Goal: Communication & Community: Answer question/provide support

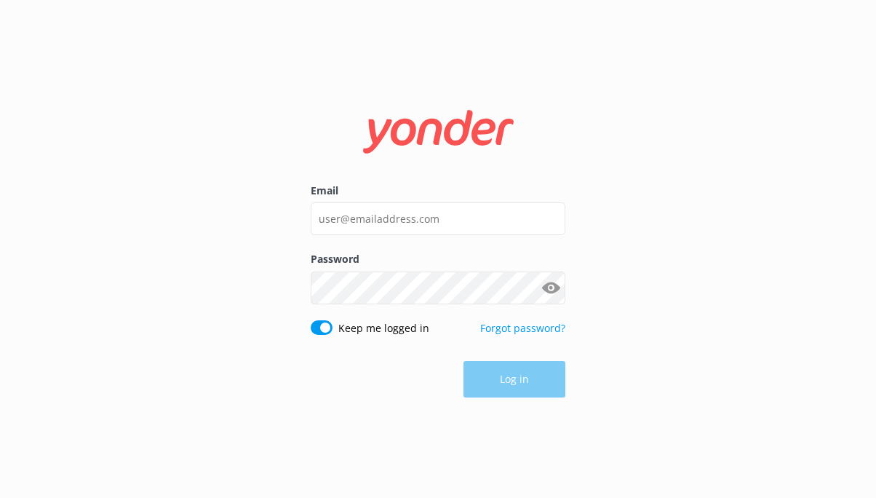
click at [434, 180] on form "Email Password Show password Keep me logged in Forgot password? Log in" at bounding box center [438, 248] width 255 height 317
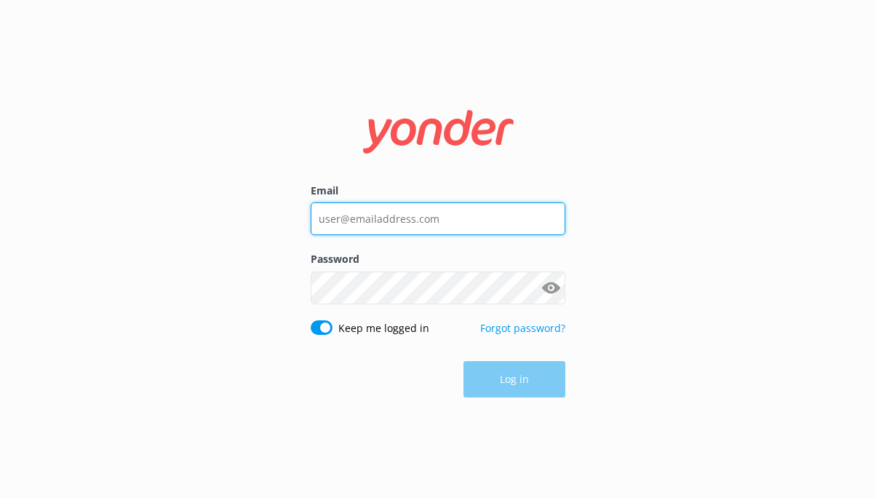
click at [423, 212] on input "Email" at bounding box center [438, 218] width 255 height 33
type input "[EMAIL_ADDRESS][DOMAIN_NAME]"
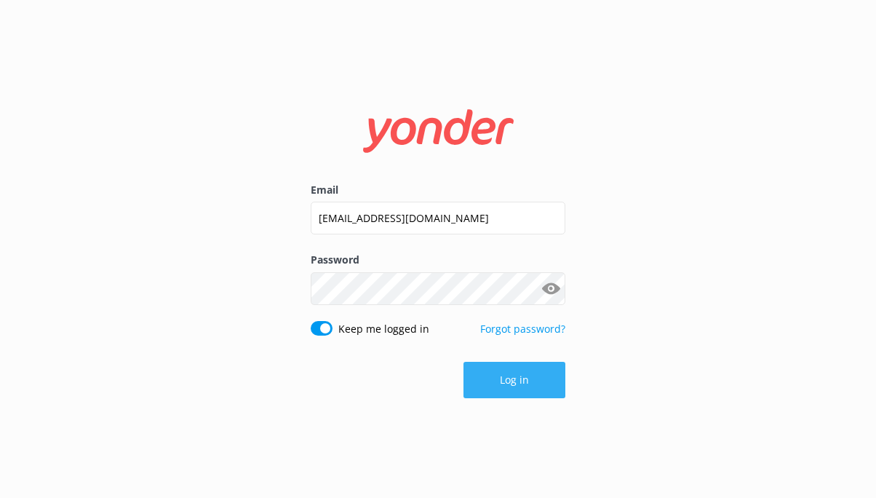
click at [478, 372] on button "Log in" at bounding box center [514, 380] width 102 height 36
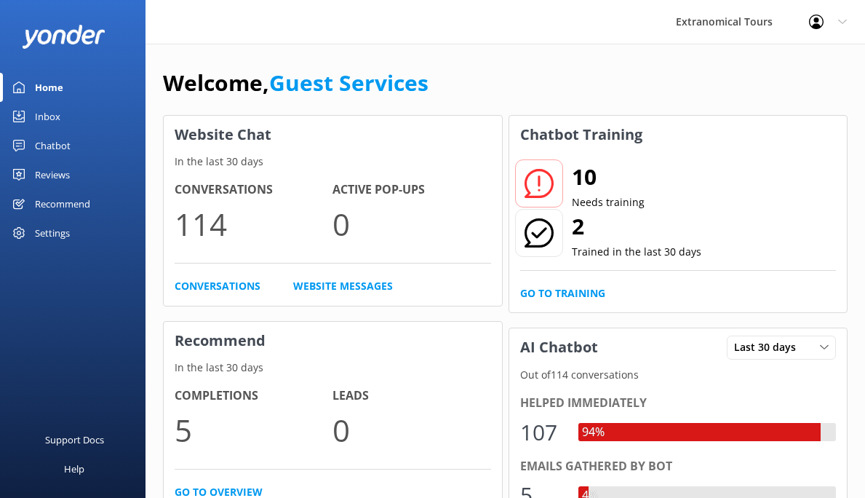
click at [56, 123] on div "Inbox" at bounding box center [47, 116] width 25 height 29
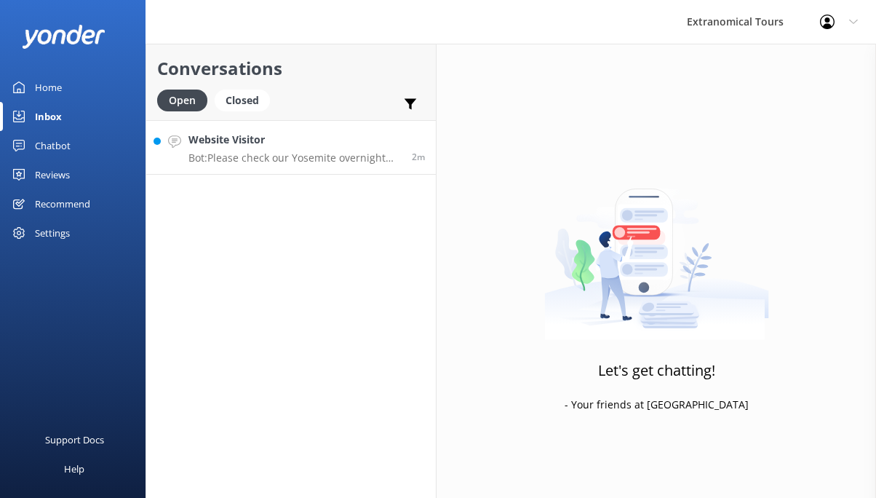
click at [277, 148] on div "Website Visitor Bot: Please check our Yosemite overnight tours here: [URL][DOMA…" at bounding box center [294, 147] width 212 height 31
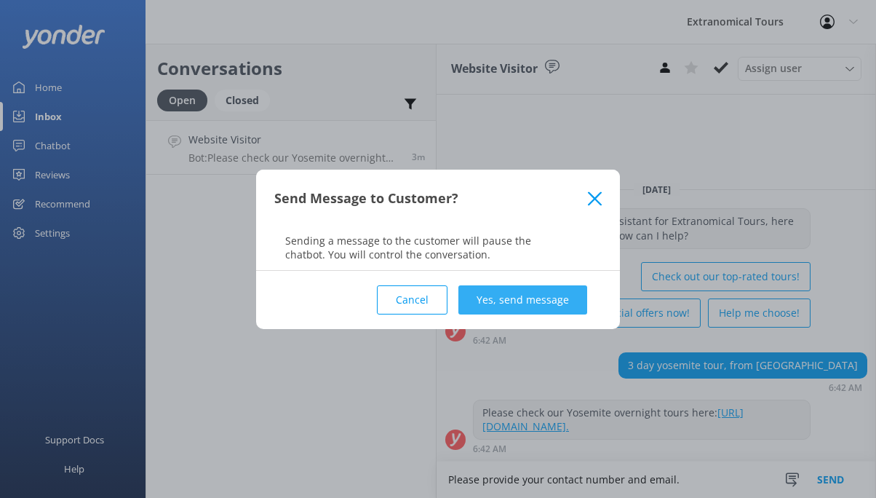
type textarea "Please provide your contact number and email."
click at [506, 306] on button "Yes, send message" at bounding box center [522, 299] width 129 height 29
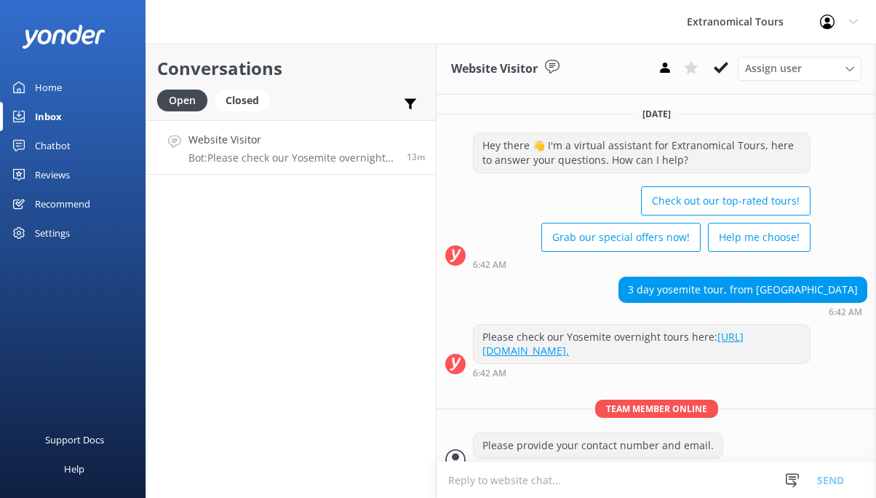
scroll to position [32, 0]
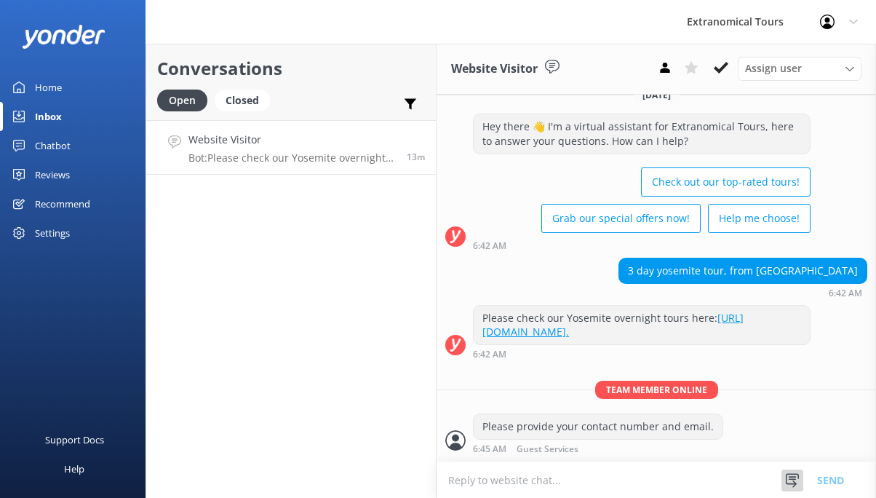
click at [800, 472] on div at bounding box center [792, 480] width 22 height 22
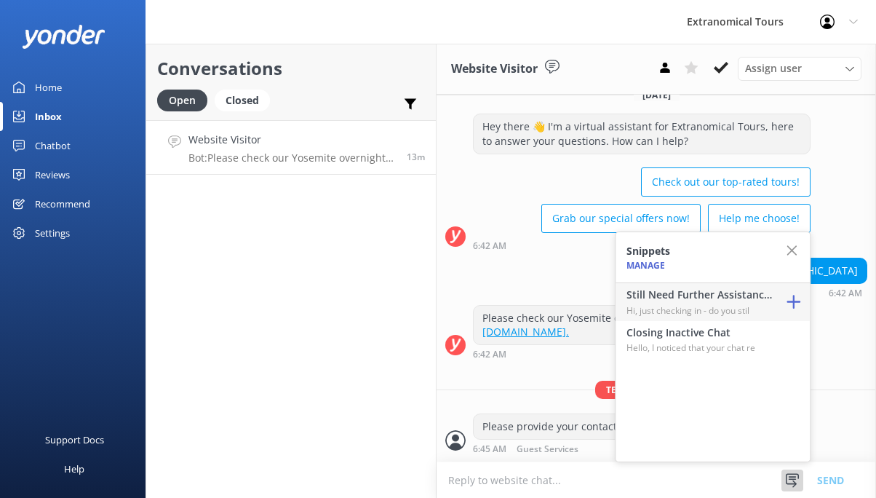
click at [720, 313] on p "Hi, just checking in - do you stil" at bounding box center [699, 310] width 146 height 14
type textarea "Hi, just checking in - do you still require assistance from our team on this? T…"
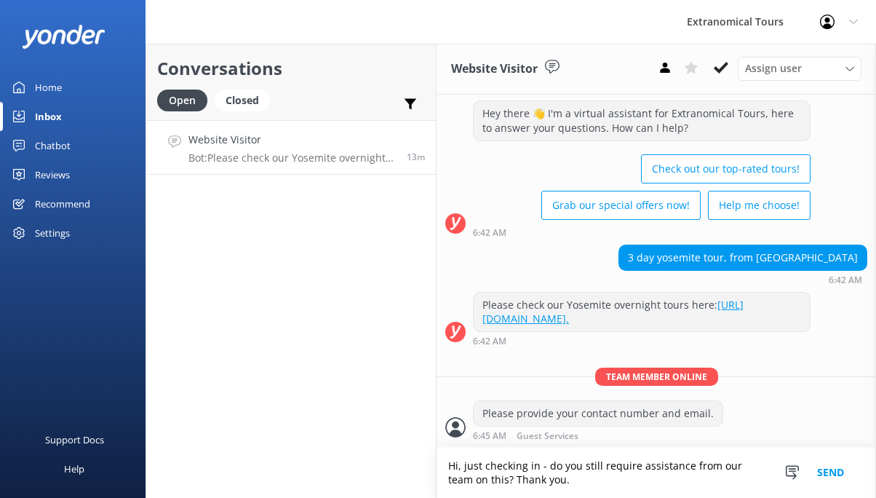
click at [818, 472] on button "Send" at bounding box center [830, 472] width 55 height 50
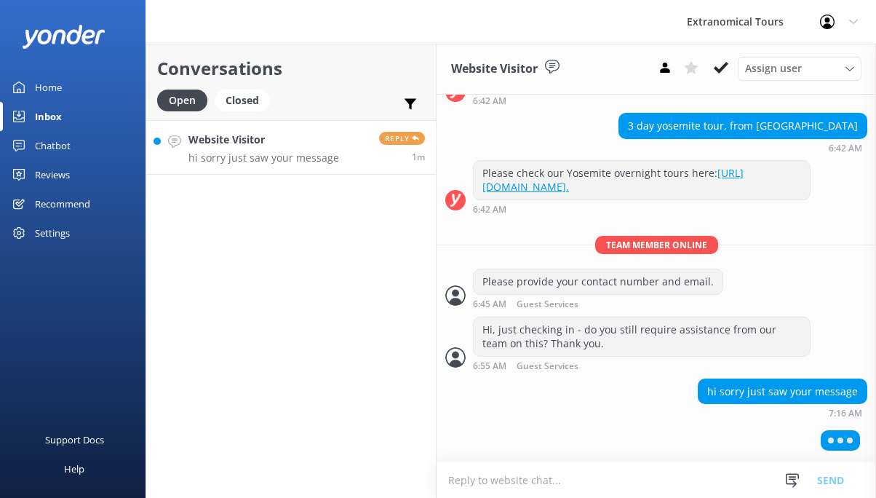
scroll to position [175, 0]
click at [335, 157] on link "Website Visitor hi sorry just saw your message Reply 1m" at bounding box center [291, 147] width 290 height 55
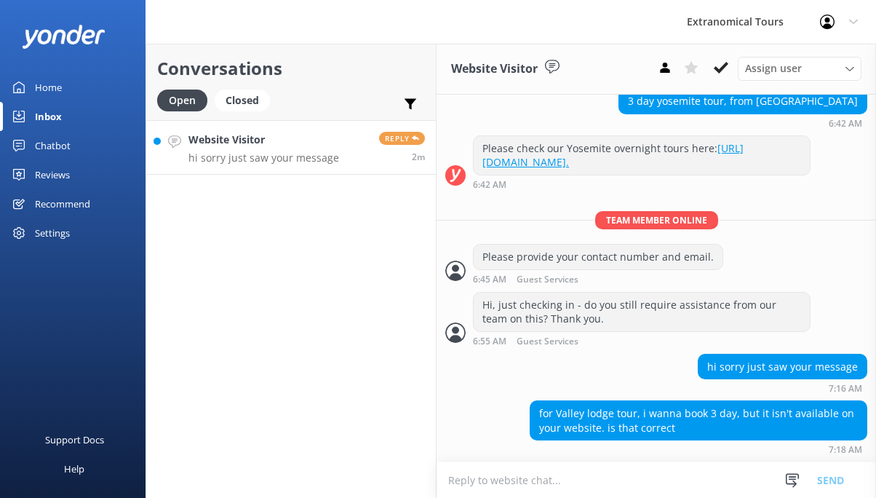
scroll to position [202, 0]
click at [580, 472] on textarea at bounding box center [656, 480] width 439 height 36
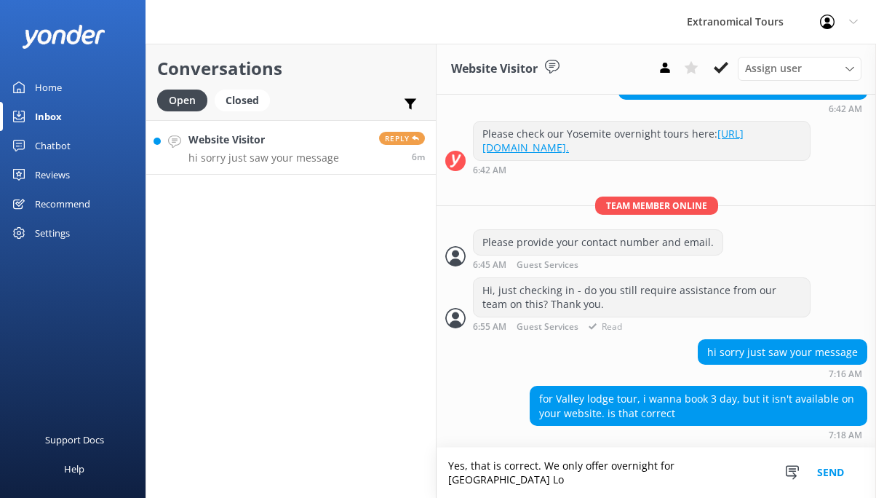
scroll to position [217, 0]
type textarea "Yes, that is correct. We only offer overnight for [GEOGRAPHIC_DATA]."
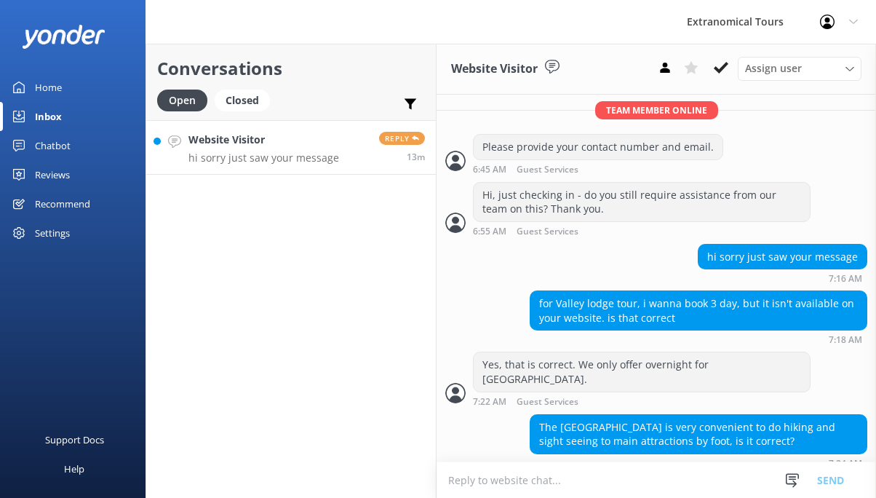
scroll to position [325, 0]
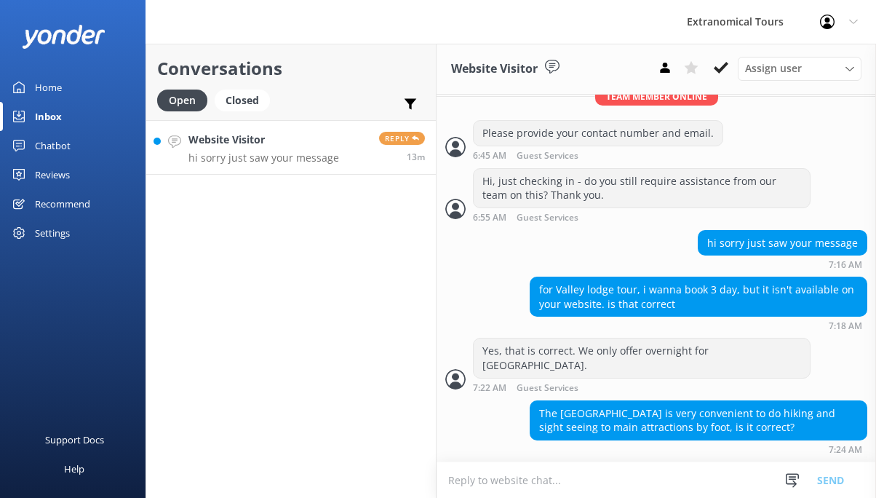
click at [604, 472] on textarea at bounding box center [656, 480] width 439 height 36
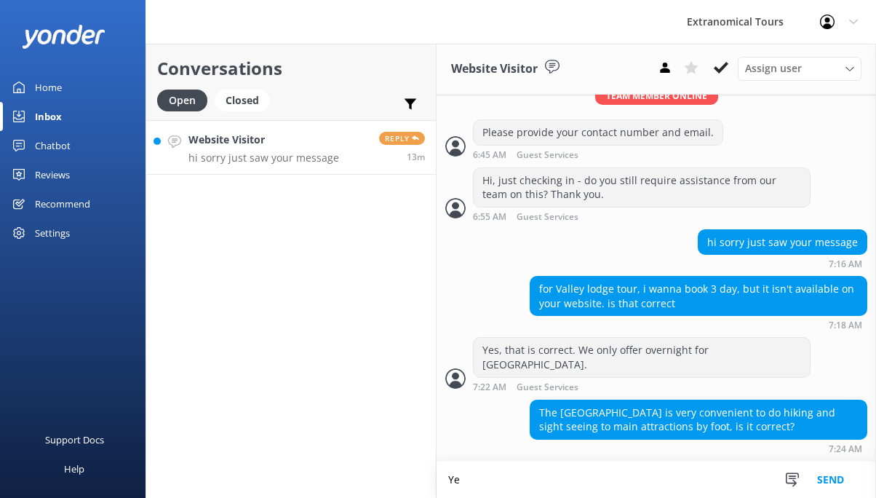
scroll to position [326, 0]
type textarea "Yes, that is correct."
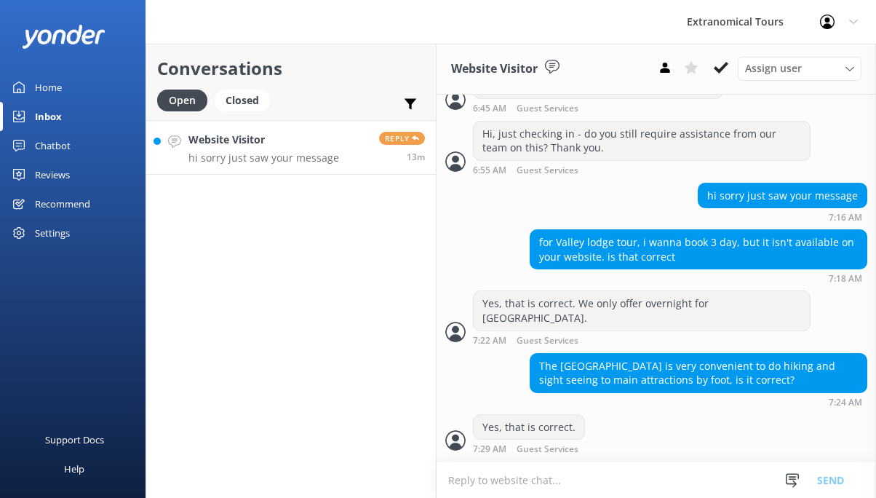
scroll to position [373, 0]
click at [622, 472] on textarea at bounding box center [656, 480] width 439 height 36
type textarea "w"
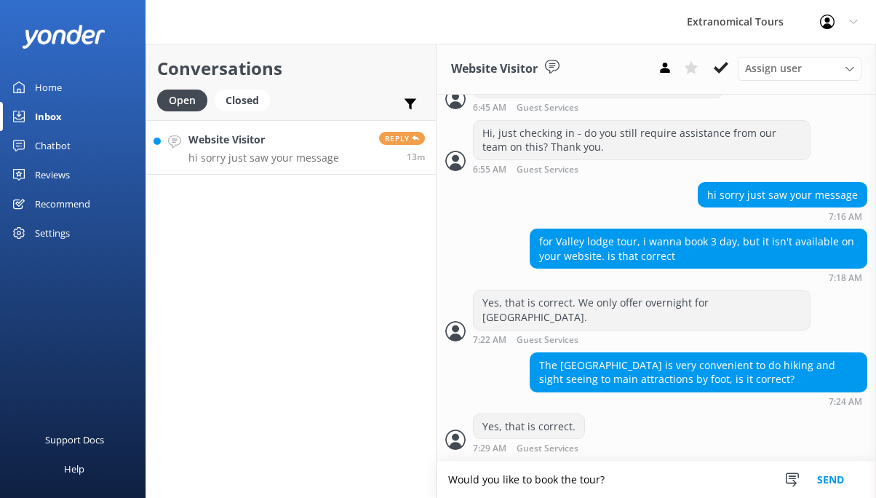
type textarea "Would you like to book the tour?"
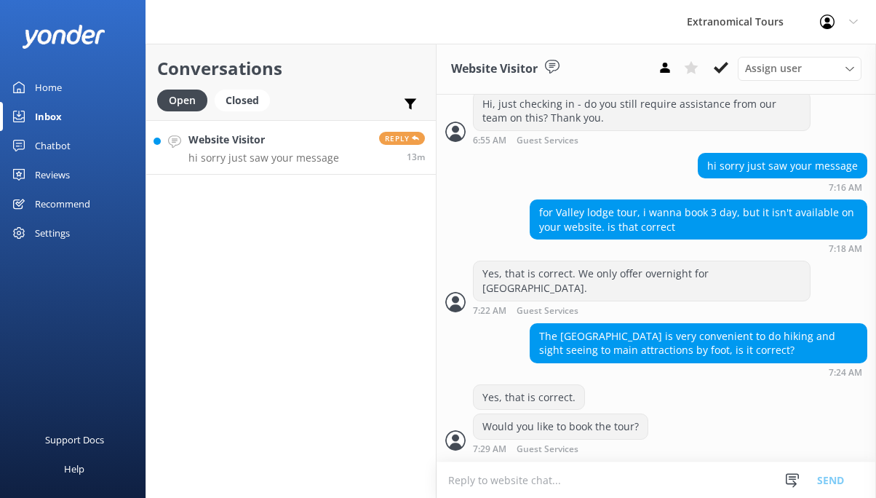
scroll to position [402, 0]
click at [274, 132] on h4 "Website Visitor" at bounding box center [263, 140] width 151 height 16
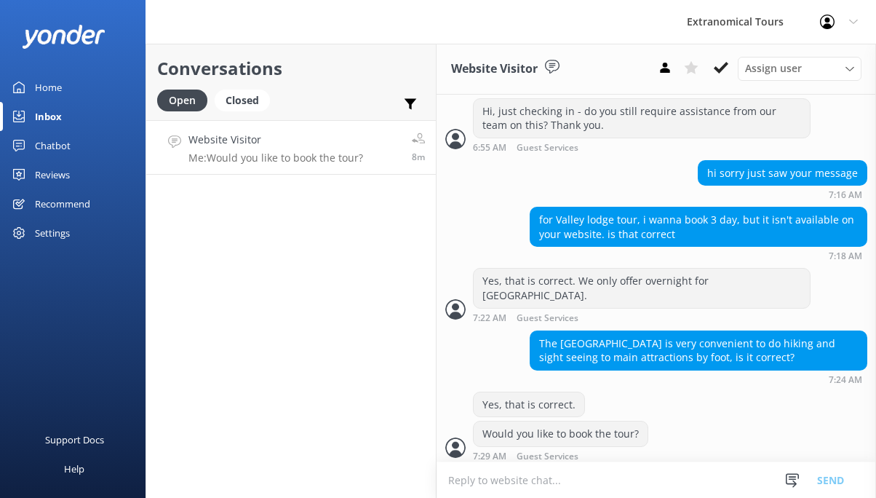
scroll to position [402, 0]
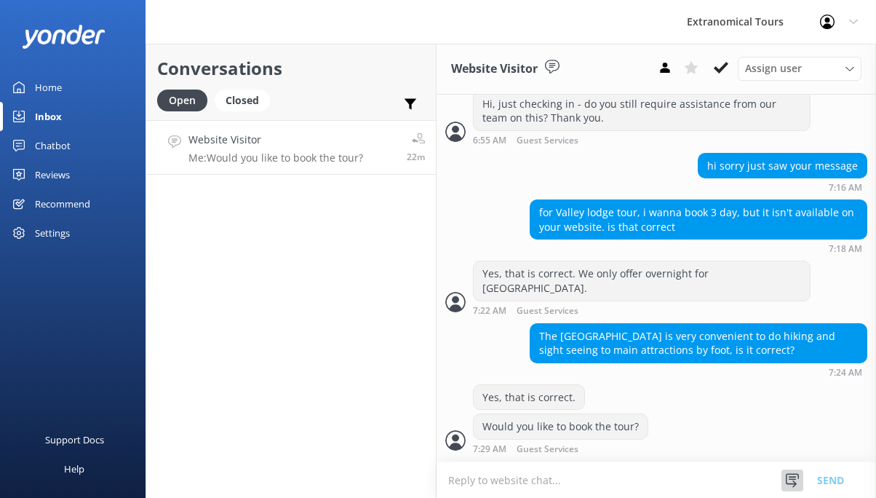
click at [802, 475] on div at bounding box center [792, 480] width 22 height 22
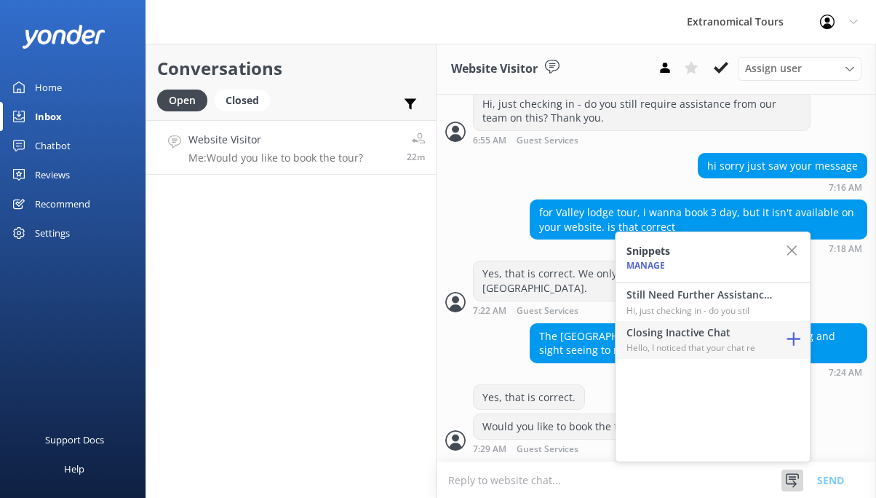
click at [709, 340] on h4 "Closing Inactive Chat" at bounding box center [699, 333] width 146 height 16
type textarea "Hello, I noticed that your chat remains open, but inactive. I will close this l…"
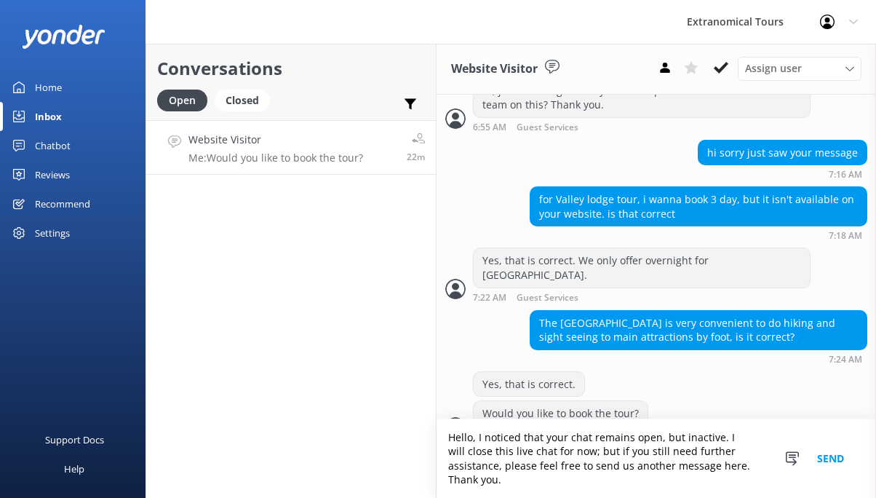
click at [817, 463] on button "Send" at bounding box center [830, 458] width 55 height 79
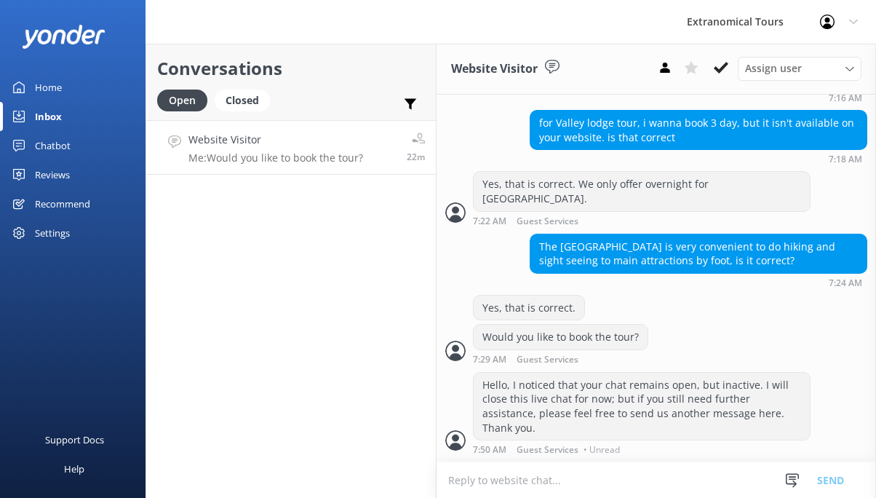
scroll to position [493, 0]
click at [732, 60] on button at bounding box center [721, 68] width 26 height 22
